Goal: Navigation & Orientation: Understand site structure

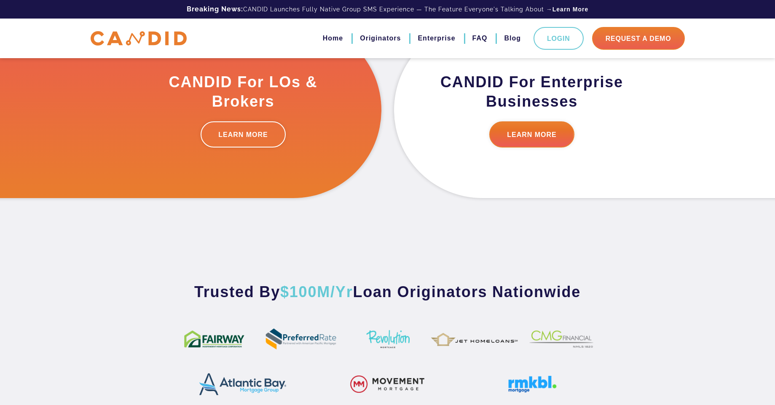
scroll to position [455, 0]
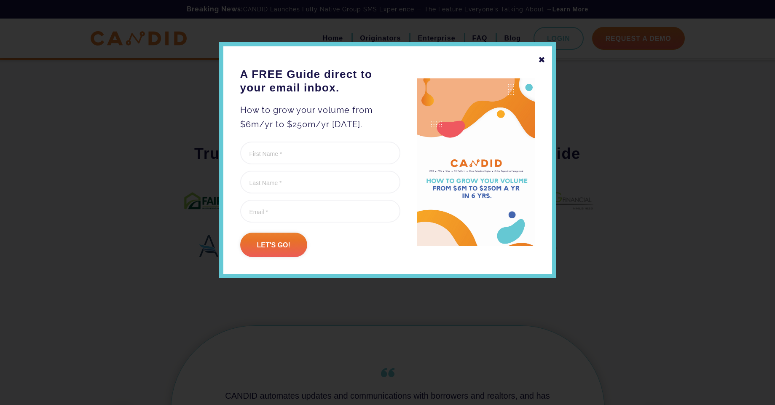
click at [540, 56] on div "✖" at bounding box center [542, 60] width 8 height 14
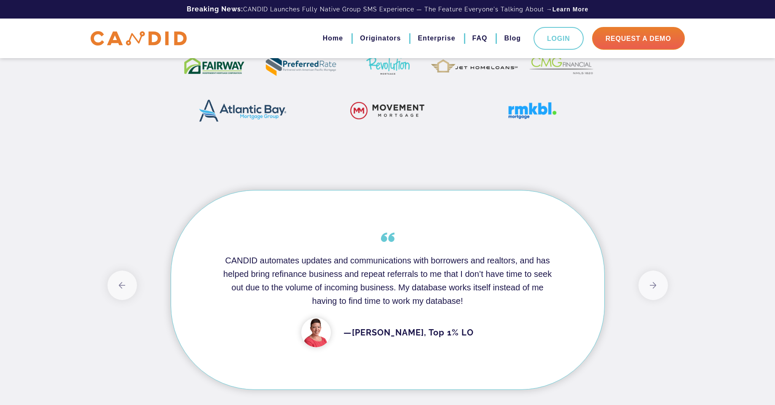
scroll to position [657, 0]
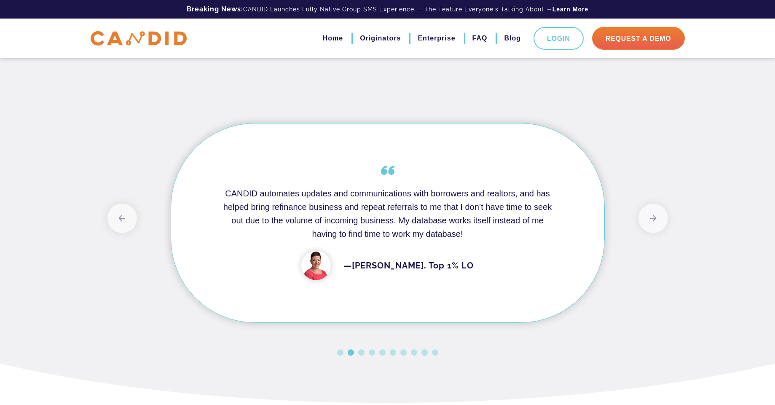
click at [349, 351] on button "2" at bounding box center [351, 352] width 6 height 6
click at [362, 354] on button "3" at bounding box center [361, 352] width 6 height 6
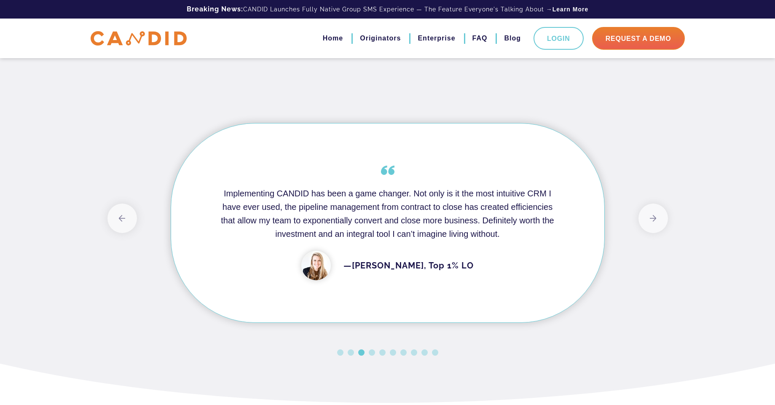
click at [374, 349] on li "4" at bounding box center [372, 352] width 6 height 6
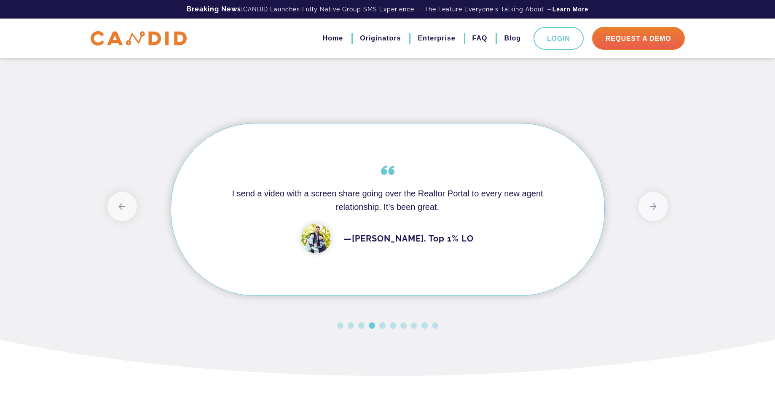
click at [393, 327] on button "6" at bounding box center [393, 325] width 6 height 6
click at [407, 327] on ul "1 2 3 4 5 6 7 8 9 10" at bounding box center [387, 322] width 560 height 14
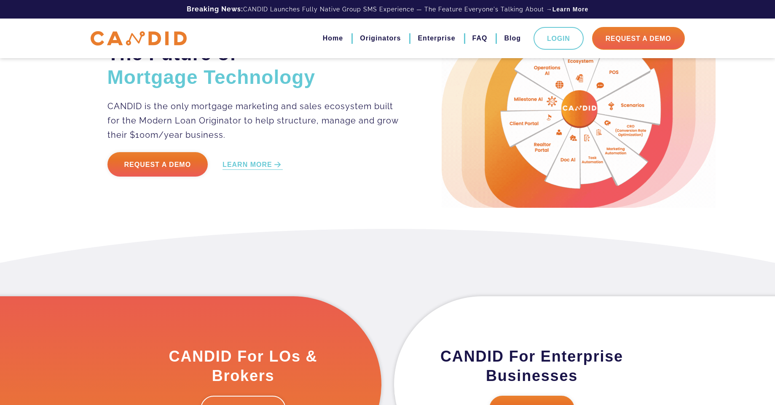
scroll to position [0, 0]
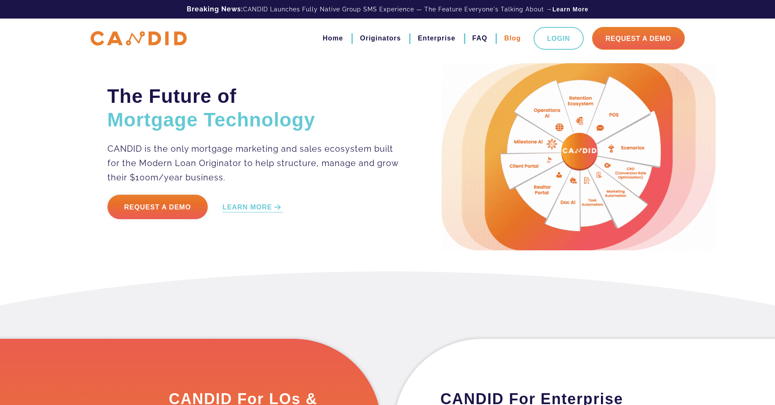
click at [510, 35] on link "Blog" at bounding box center [512, 38] width 17 height 14
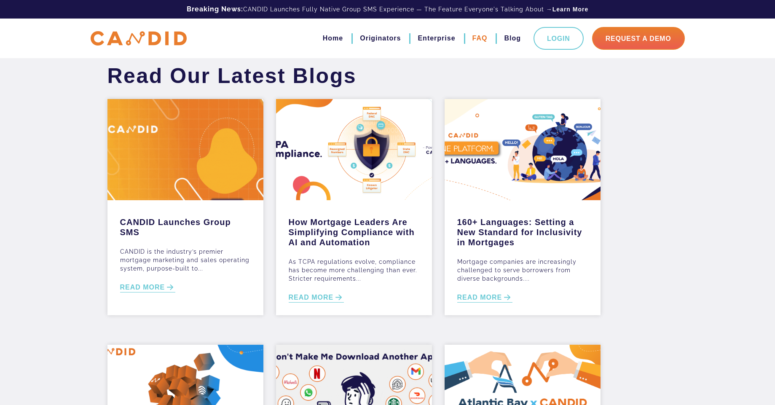
click at [480, 38] on link "FAQ" at bounding box center [479, 38] width 15 height 14
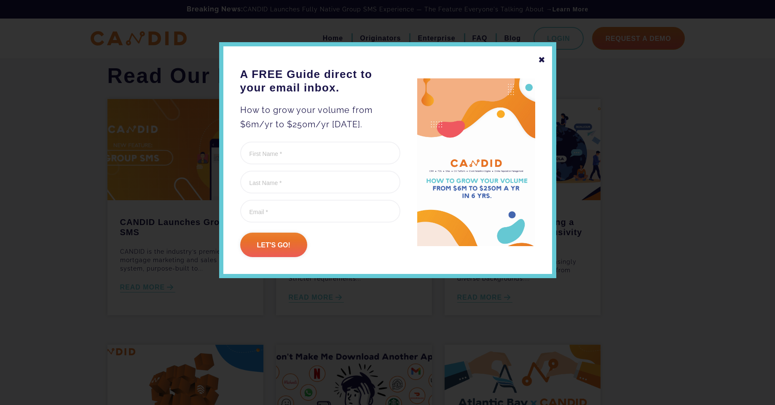
click at [538, 60] on div "✖" at bounding box center [542, 60] width 8 height 14
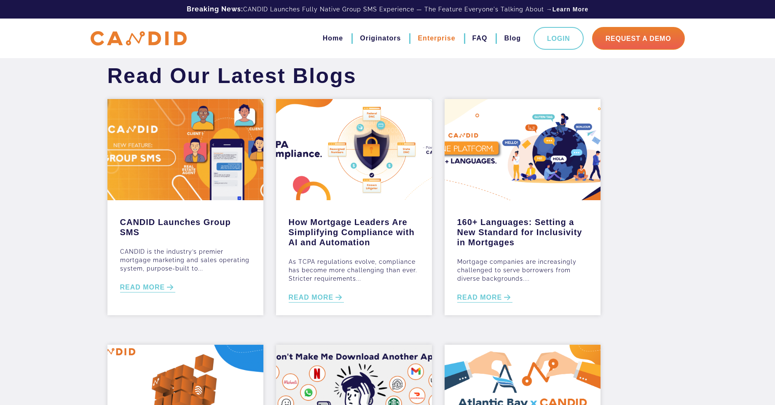
click at [440, 41] on link "Enterprise" at bounding box center [437, 38] width 38 height 14
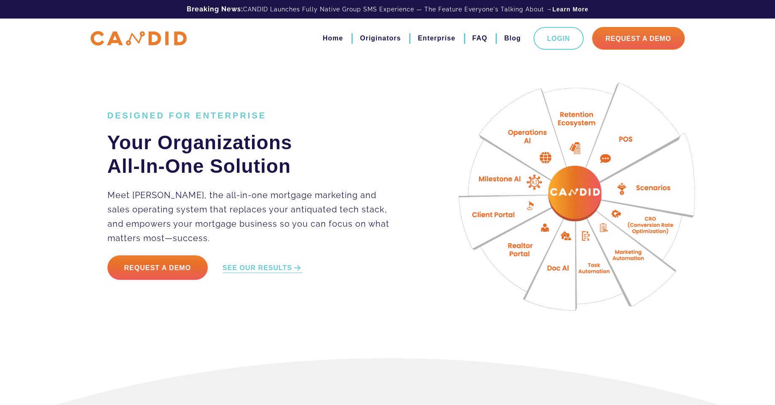
click at [395, 38] on link "Originators" at bounding box center [380, 38] width 41 height 14
